Goal: Entertainment & Leisure: Consume media (video, audio)

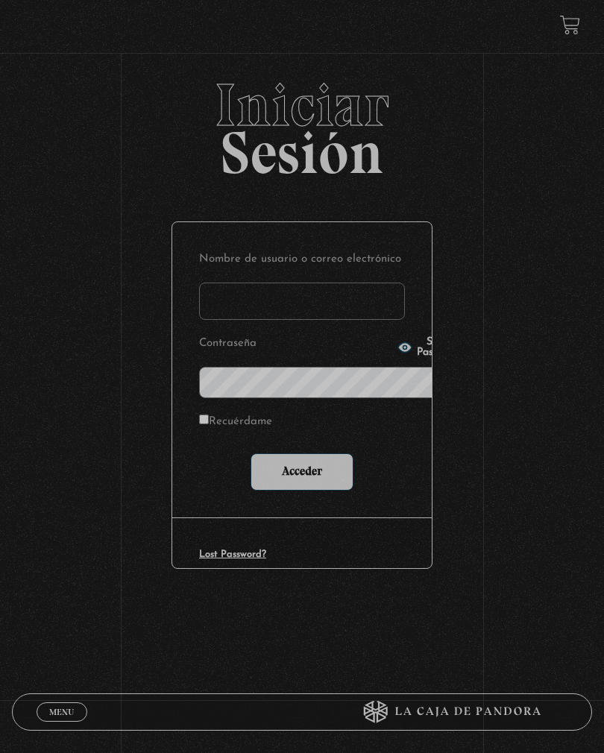
type input "[EMAIL_ADDRESS][DOMAIN_NAME]"
click at [302, 453] on input "Acceder" at bounding box center [302, 471] width 103 height 37
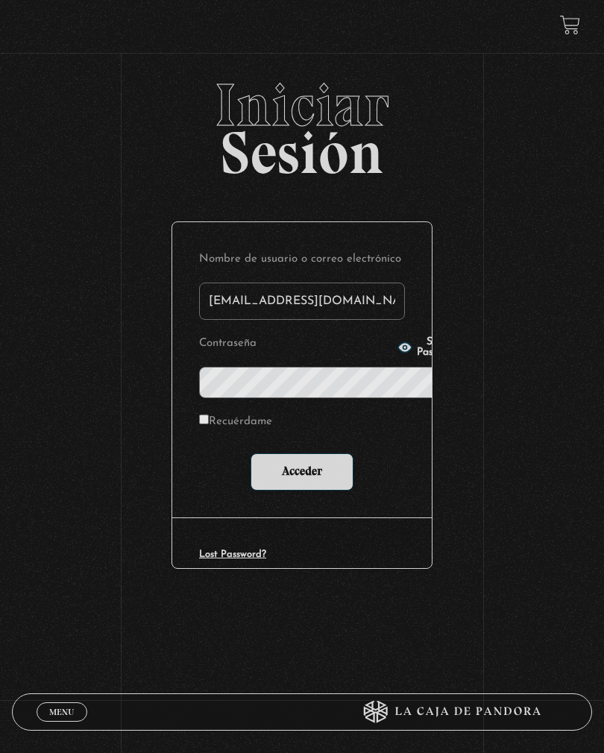
click at [283, 453] on input "Acceder" at bounding box center [302, 471] width 103 height 37
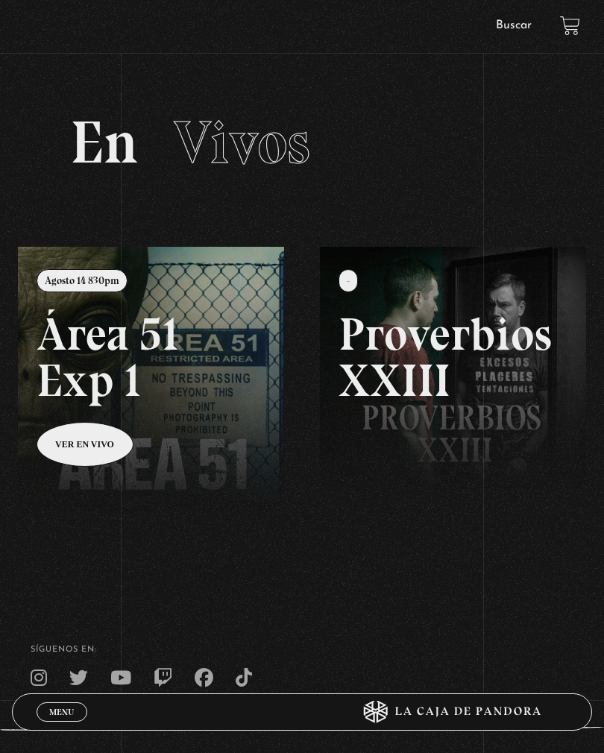
click at [57, 711] on span "Menu" at bounding box center [61, 712] width 25 height 9
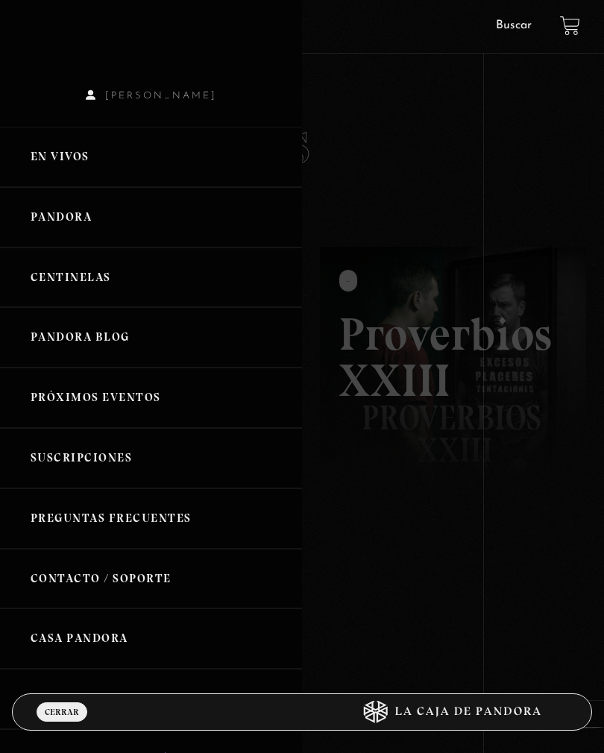
click at [40, 149] on link "En vivos" at bounding box center [151, 157] width 302 height 60
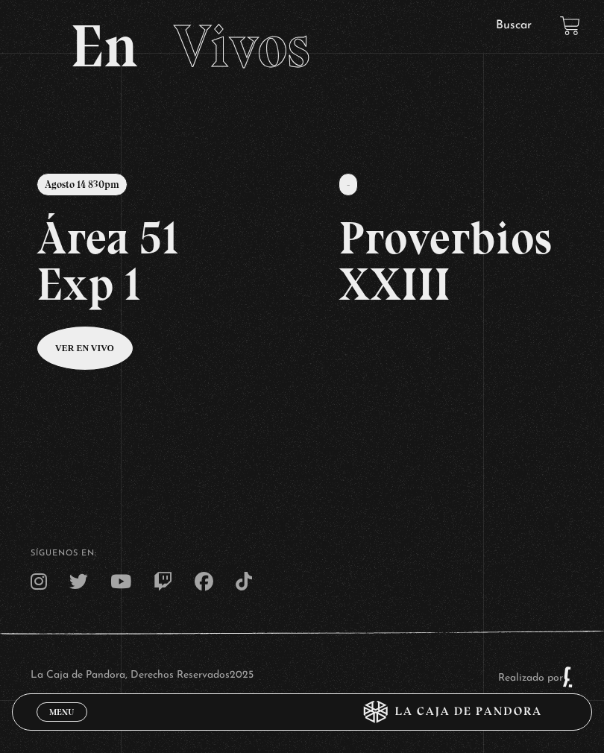
scroll to position [93, 0]
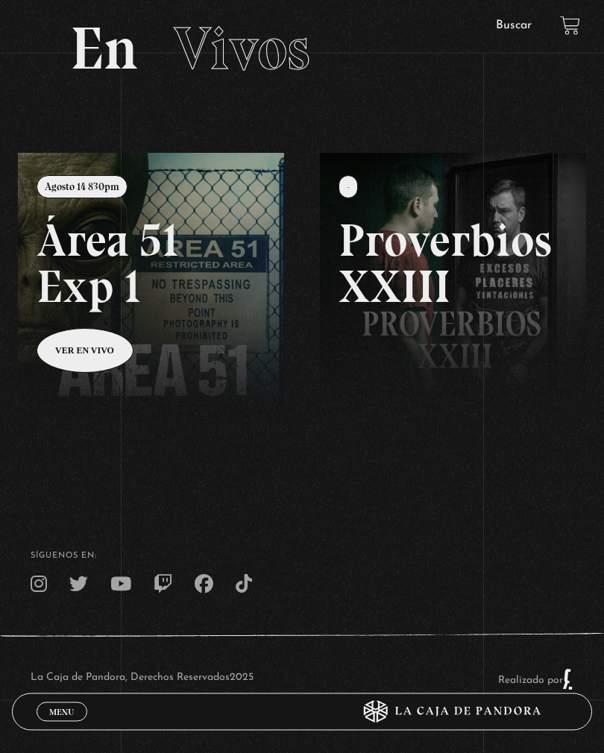
click at [56, 717] on span "Menu" at bounding box center [61, 712] width 25 height 9
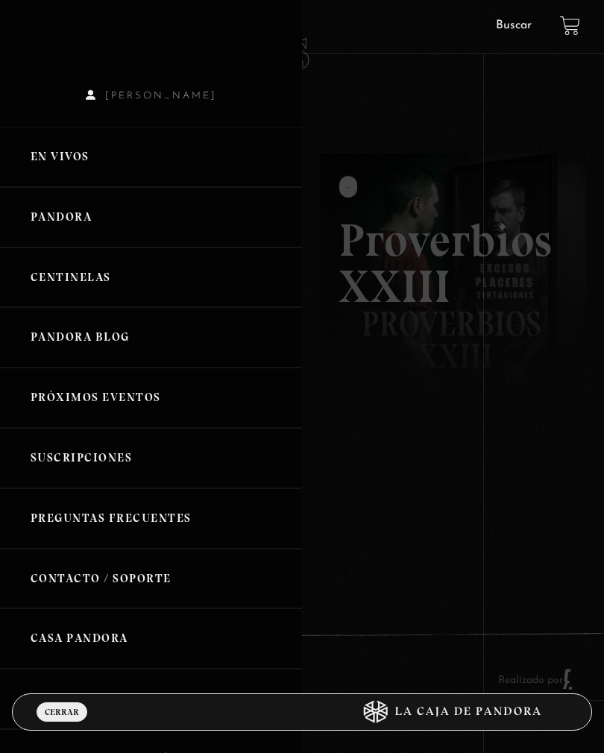
click at [40, 210] on link "Pandora" at bounding box center [151, 217] width 302 height 60
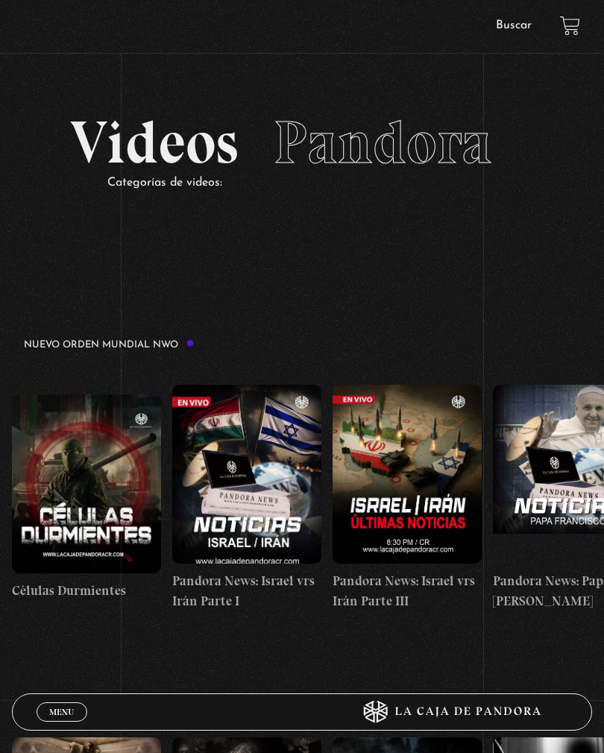
click at [64, 412] on figure at bounding box center [86, 484] width 149 height 179
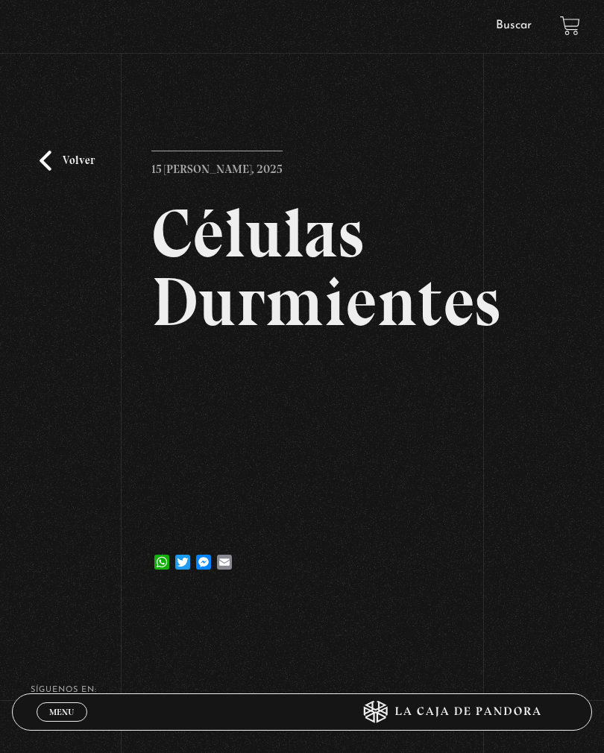
click at [16, 653] on footer "SÍguenos en: La Caja de Pandora, Derechos Reservados 2025 Realizado por" at bounding box center [302, 766] width 604 height 265
